Goal: Transaction & Acquisition: Book appointment/travel/reservation

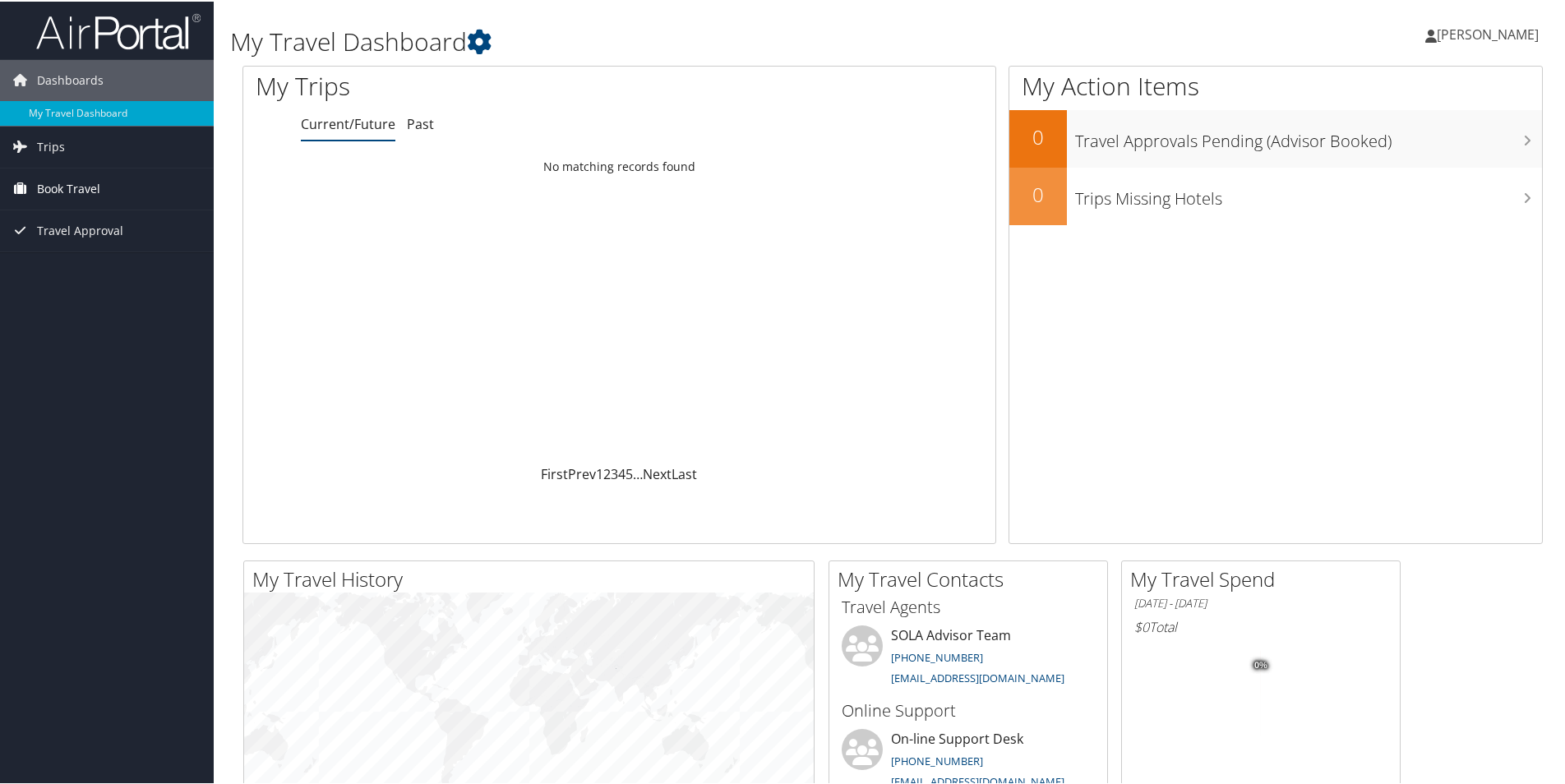
click at [71, 180] on span "Book Travel" at bounding box center [69, 187] width 63 height 41
click at [112, 262] on link "Book/Manage Online Trips" at bounding box center [107, 270] width 214 height 25
